Goal: Information Seeking & Learning: Check status

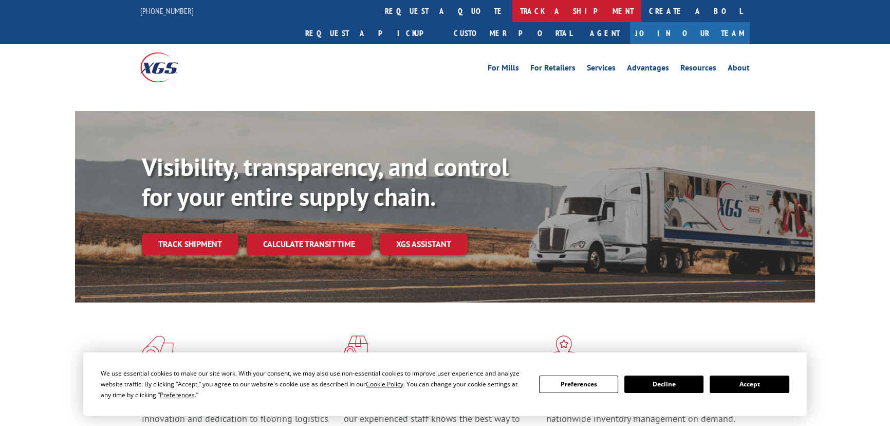
click at [513, 5] on link "track a shipment" at bounding box center [577, 11] width 129 height 22
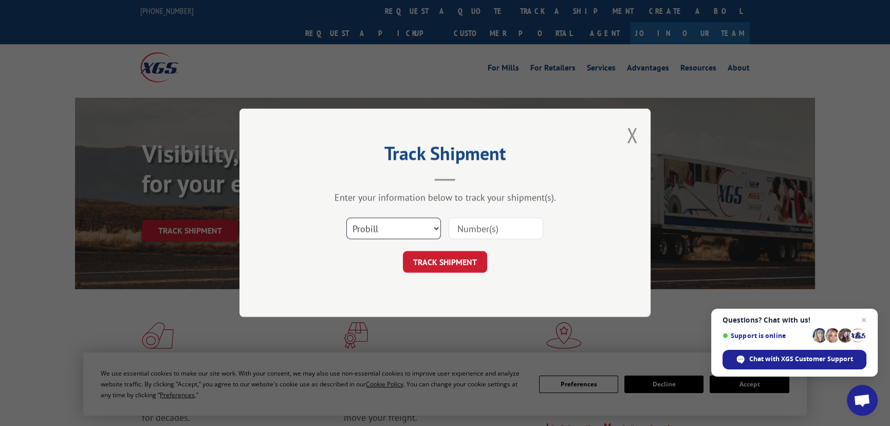
click at [394, 228] on select "Select category... Probill BOL PO" at bounding box center [394, 229] width 95 height 22
select select "bol"
click at [347, 218] on select "Select category... Probill BOL PO" at bounding box center [394, 229] width 95 height 22
click at [523, 227] on input at bounding box center [496, 229] width 95 height 22
paste input "6024797"
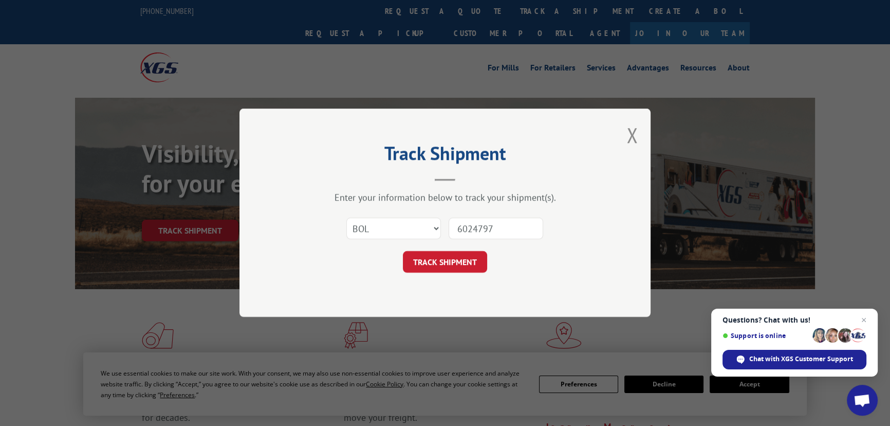
type input "6024797"
click at [445, 259] on button "TRACK SHIPMENT" at bounding box center [445, 262] width 84 height 22
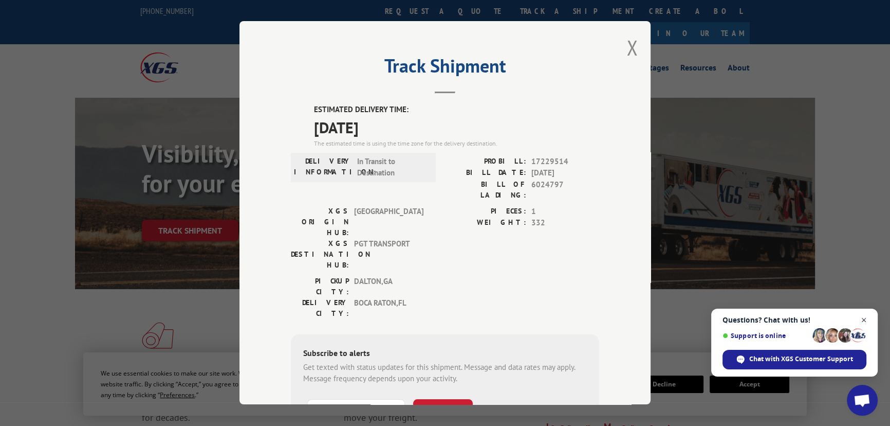
click at [864, 321] on span "Close chat" at bounding box center [864, 320] width 13 height 13
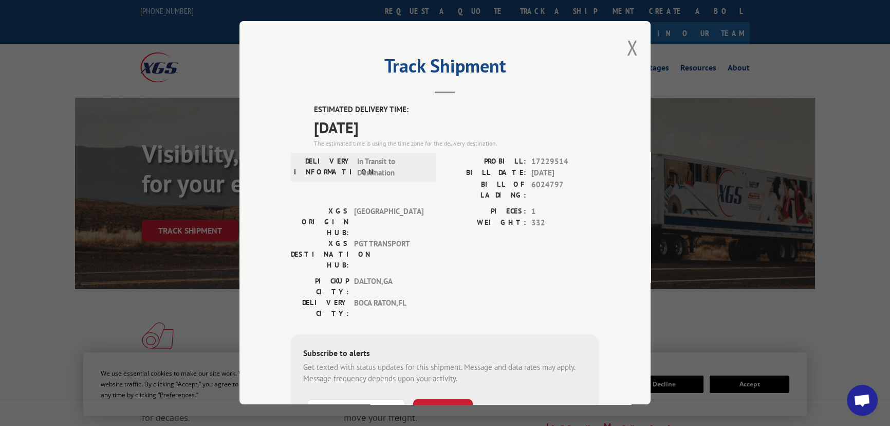
drag, startPoint x: 308, startPoint y: 104, endPoint x: 396, endPoint y: 120, distance: 89.3
click at [396, 120] on div "ESTIMATED DELIVERY TIME: [DATE] The estimated time is using the time zone for t…" at bounding box center [445, 289] width 308 height 370
drag, startPoint x: 355, startPoint y: 112, endPoint x: 352, endPoint y: 120, distance: 8.8
copy div "ESTIMATED DELIVERY TIME: [DATE]"
